Goal: Information Seeking & Learning: Learn about a topic

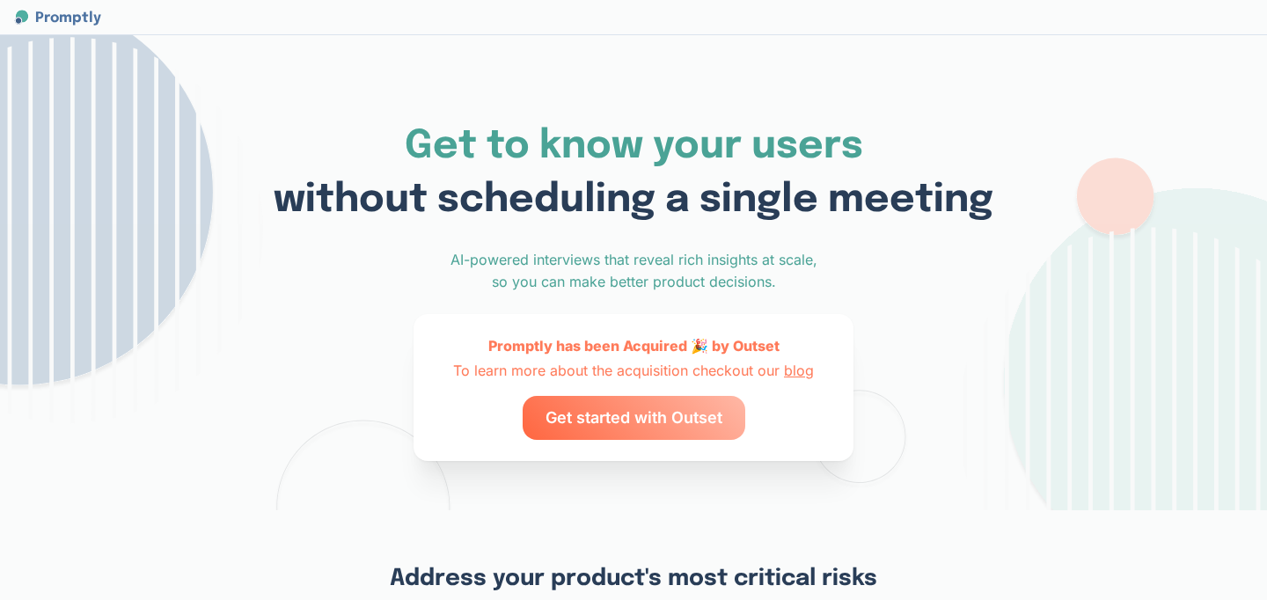
click at [591, 136] on span "Get to know your users" at bounding box center [634, 147] width 459 height 40
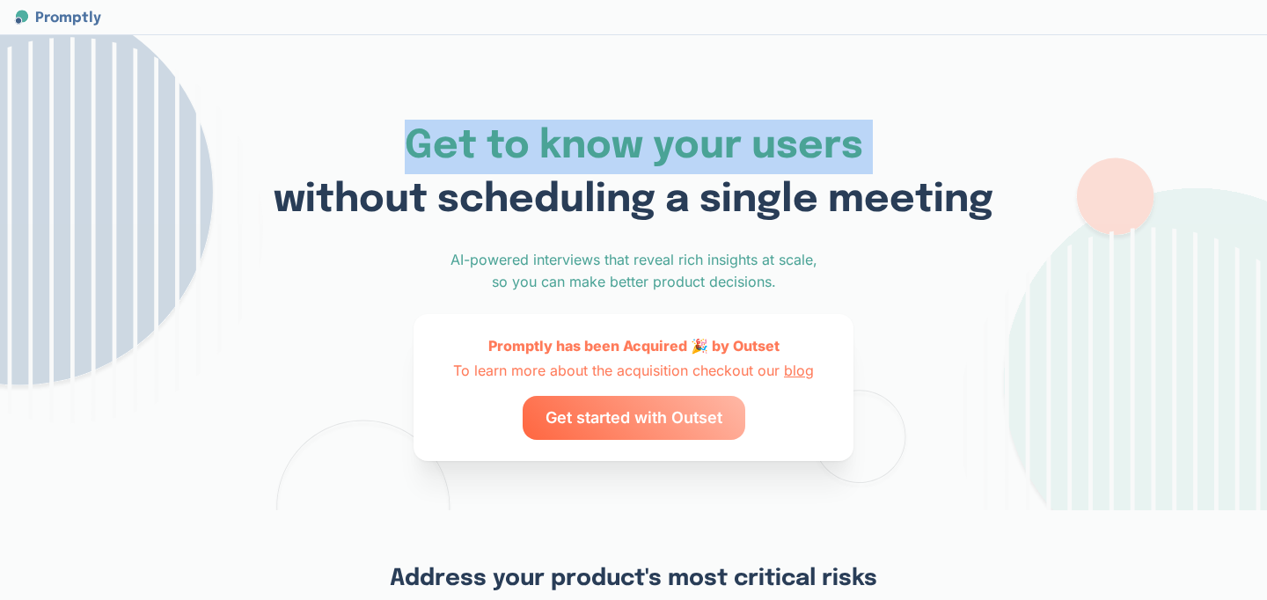
click at [591, 136] on span "Get to know your users" at bounding box center [634, 147] width 459 height 40
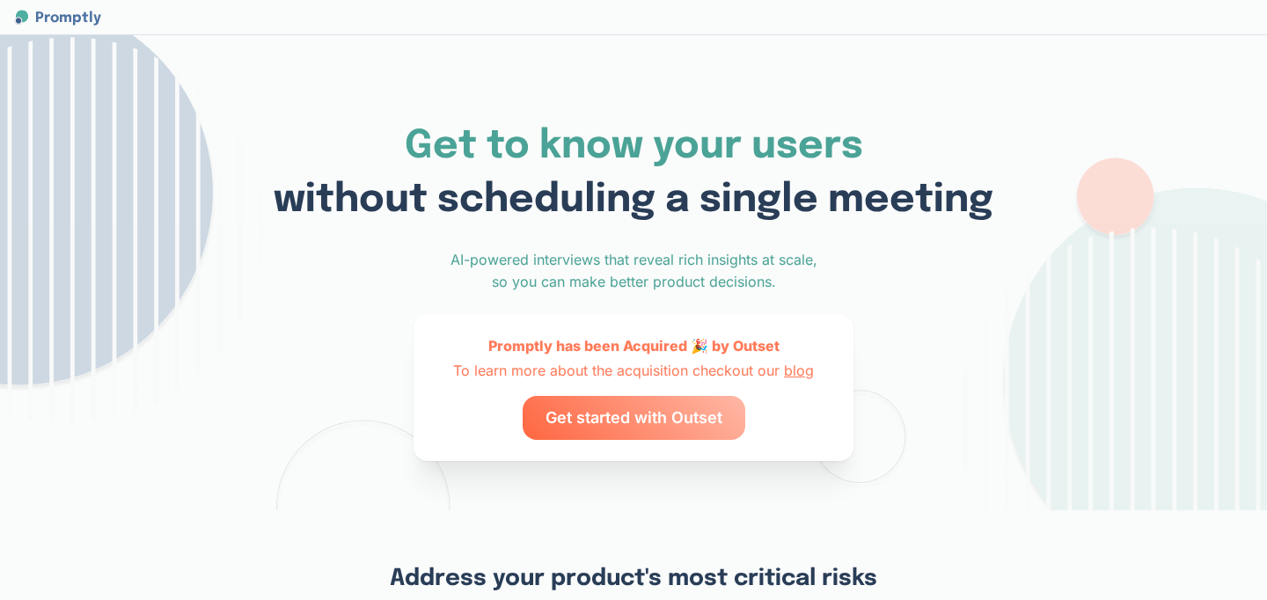
click at [643, 193] on span "without scheduling a single meeting" at bounding box center [634, 200] width 720 height 40
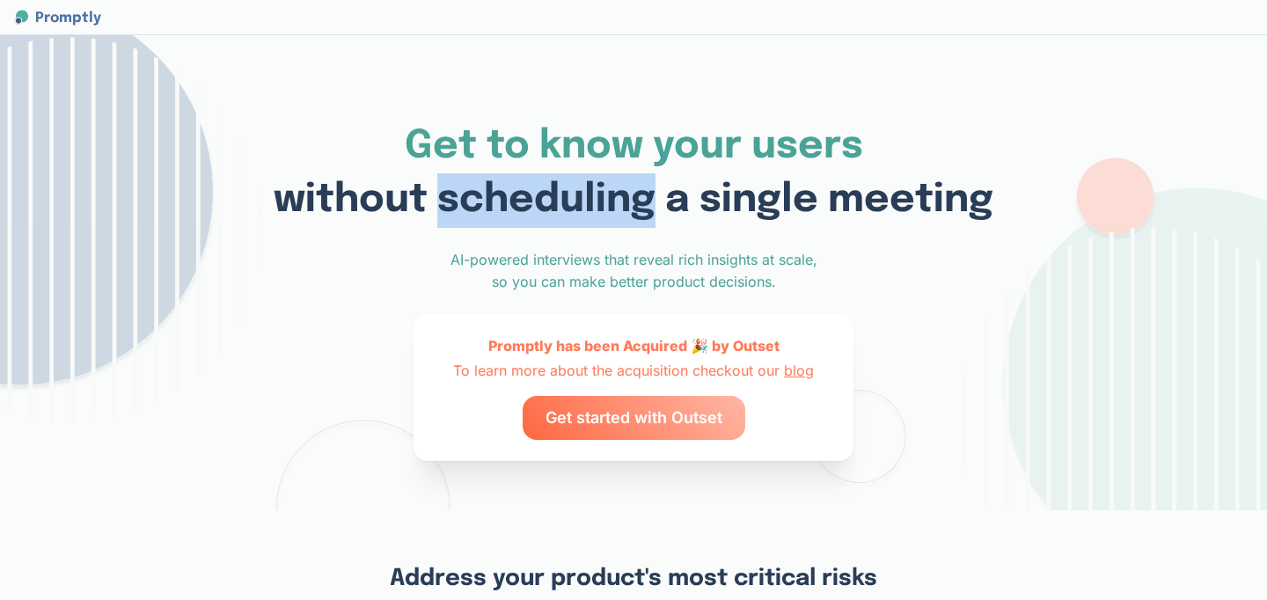
click at [643, 193] on span "without scheduling a single meeting" at bounding box center [634, 200] width 720 height 40
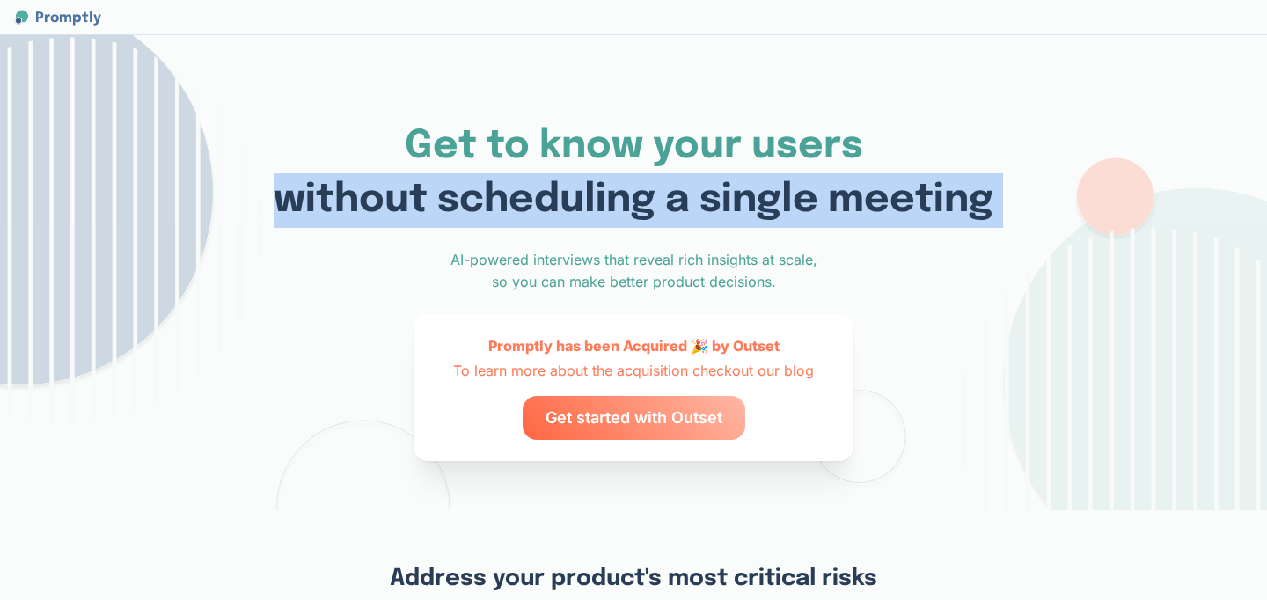
click at [643, 193] on span "without scheduling a single meeting" at bounding box center [634, 200] width 720 height 40
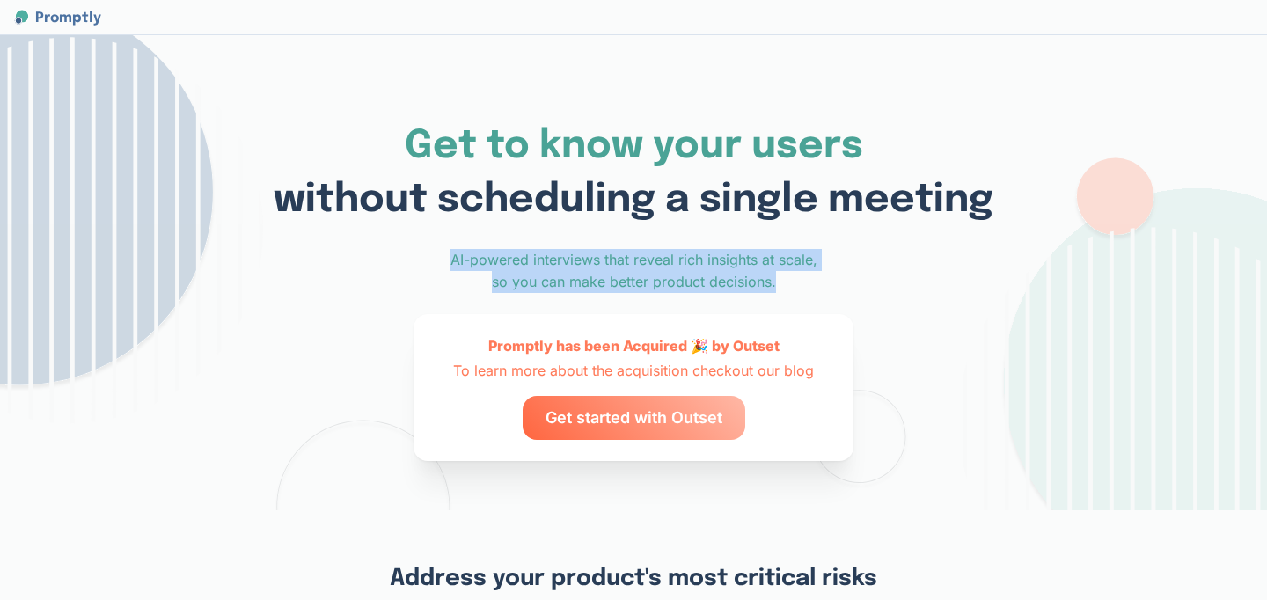
drag, startPoint x: 797, startPoint y: 290, endPoint x: 440, endPoint y: 240, distance: 360.8
click at [439, 240] on div "Get to know your users without scheduling a single meeting AI-powered interview…" at bounding box center [633, 272] width 1267 height 475
click at [440, 240] on div "Get to know your users without scheduling a single meeting AI-powered interview…" at bounding box center [633, 272] width 1267 height 475
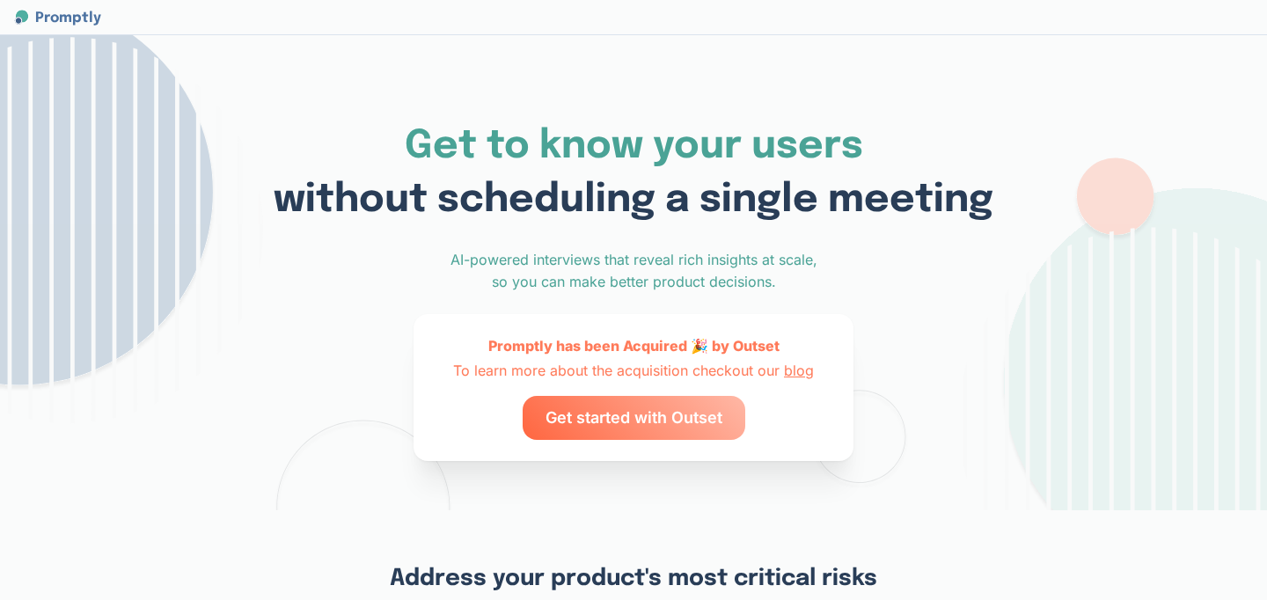
click at [664, 425] on span "Get started with Outset" at bounding box center [634, 418] width 177 height 44
